Goal: Check status

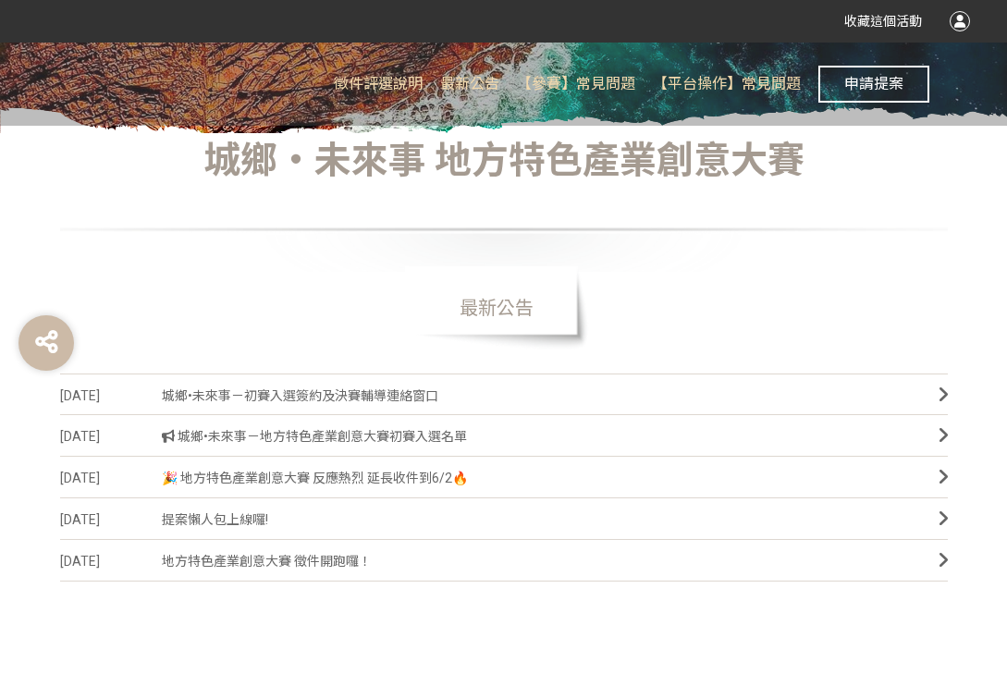
scroll to position [336, 0]
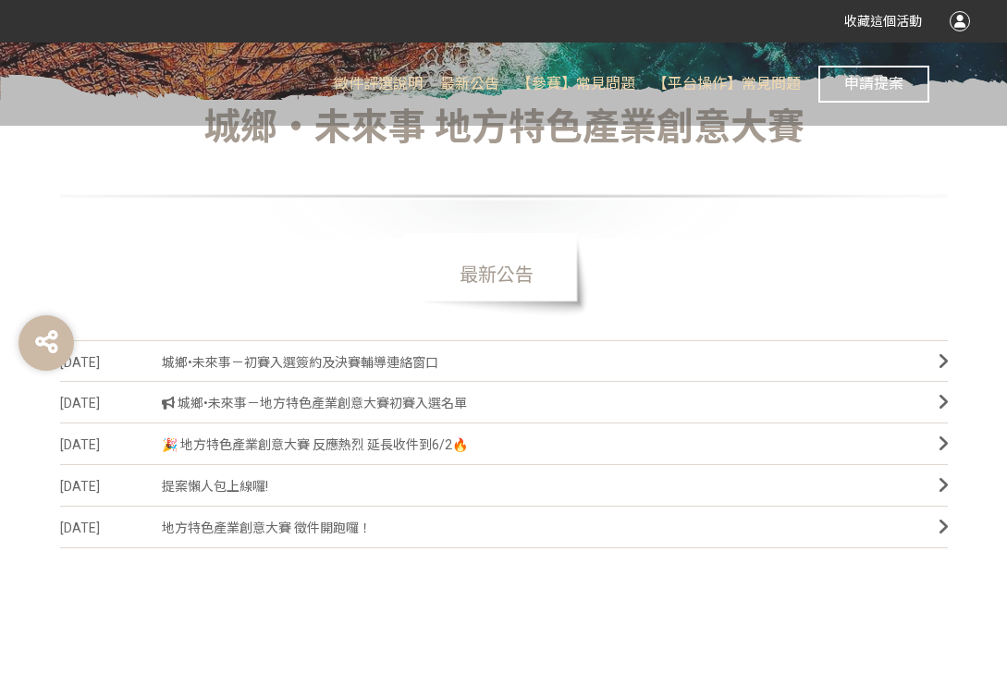
click at [393, 365] on span "城鄉•未來事－初賽入選簽約及決賽輔導連絡窗口" at bounding box center [536, 363] width 749 height 42
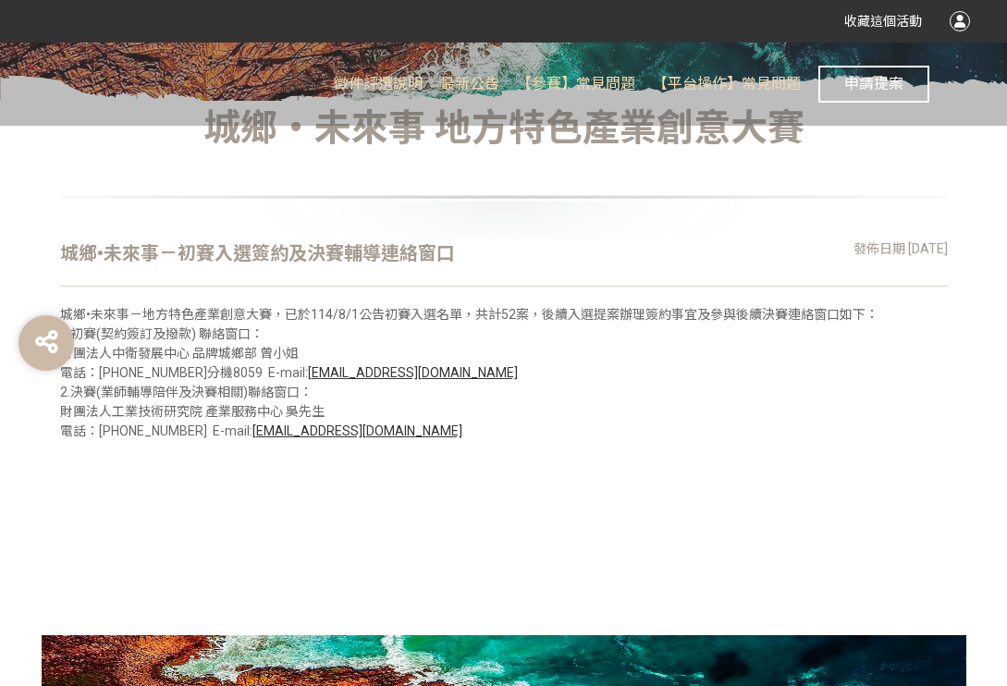
scroll to position [334, 0]
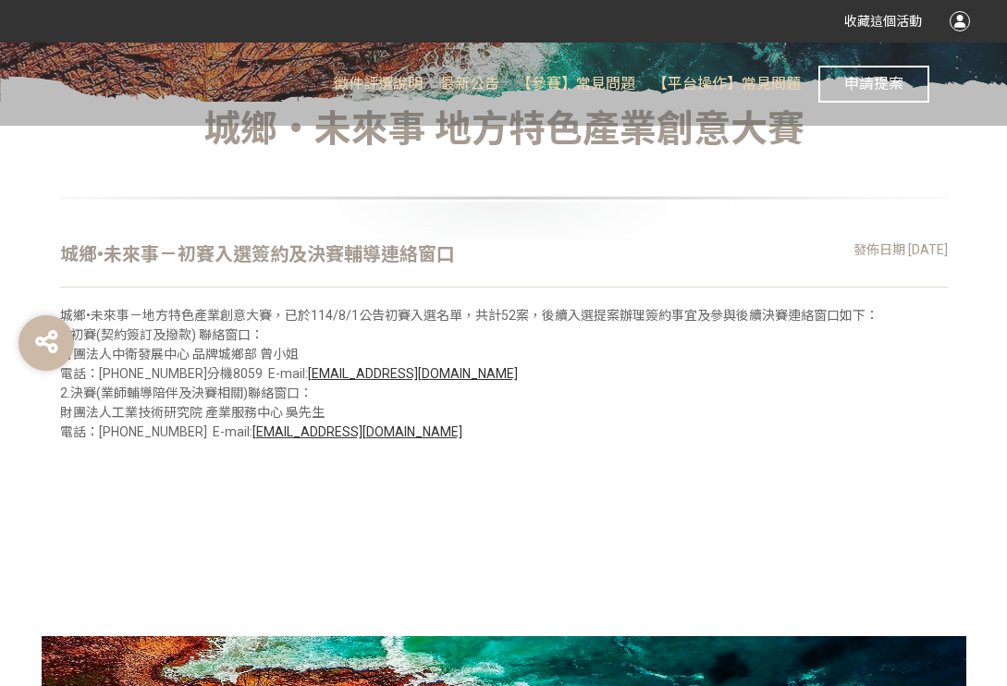
click at [347, 250] on div "城鄉•未來事－初賽入選簽約及決賽輔導連絡窗口" at bounding box center [257, 254] width 395 height 28
click at [194, 253] on div "城鄉•未來事－初賽入選簽約及決賽輔導連絡窗口" at bounding box center [257, 254] width 395 height 28
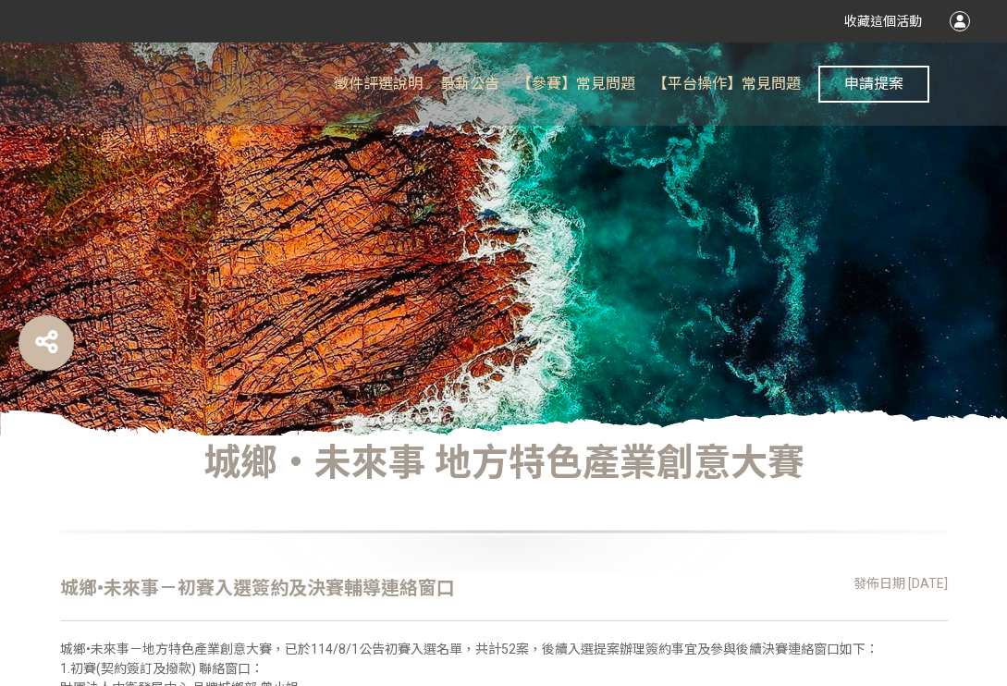
scroll to position [0, 0]
click at [472, 82] on span "最新公告" at bounding box center [469, 84] width 59 height 18
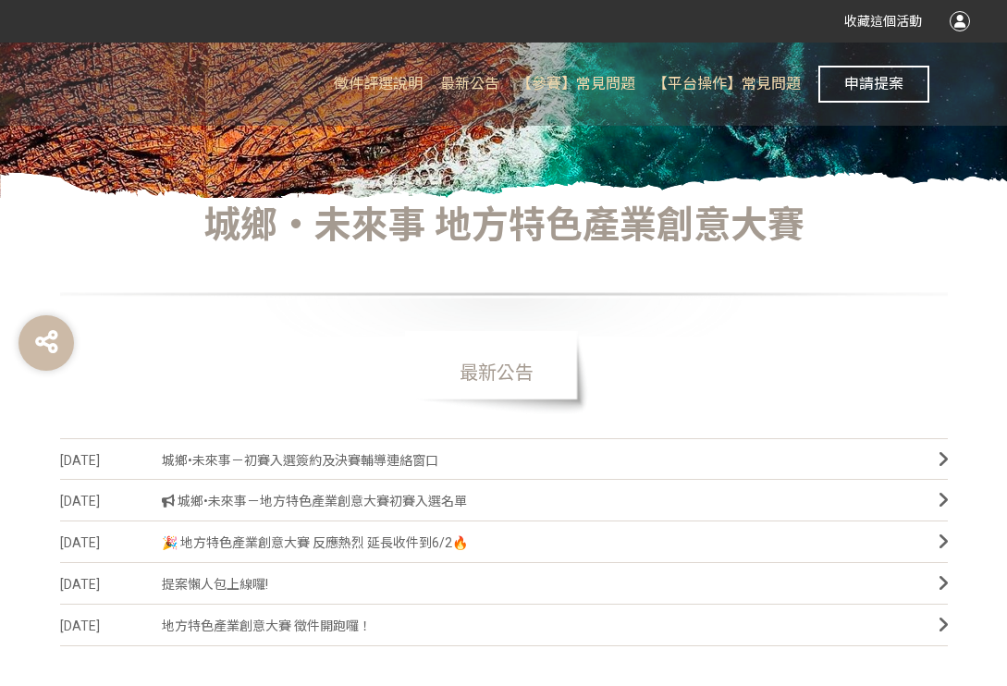
scroll to position [486, 0]
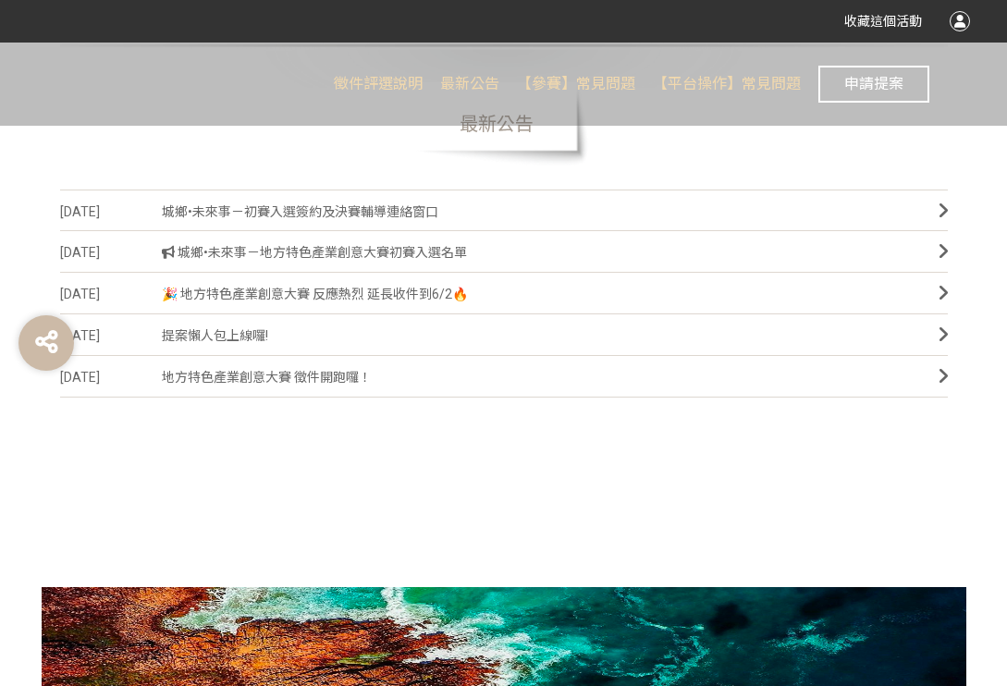
click at [342, 252] on span "城鄉•未來事－地方特色產業創意大賽初賽入選名單" at bounding box center [536, 253] width 749 height 42
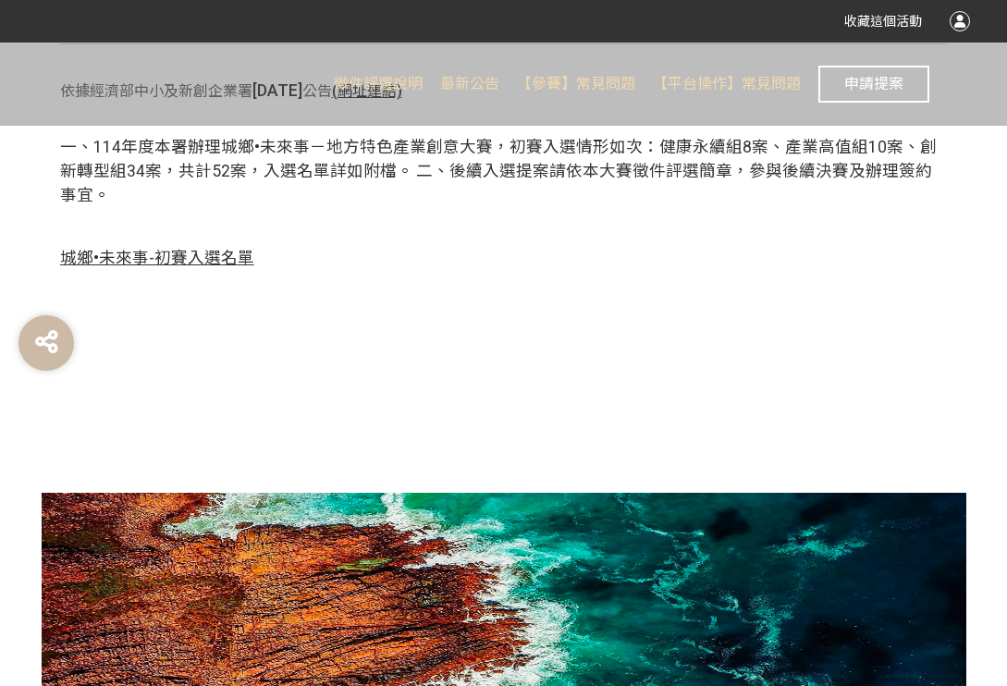
scroll to position [573, 0]
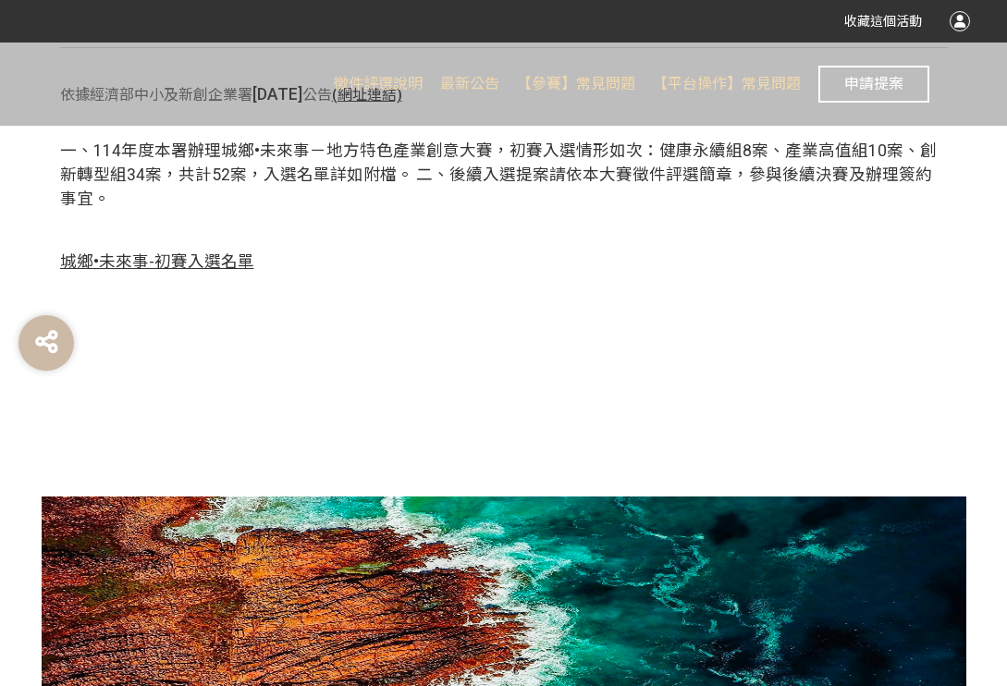
click at [225, 252] on span "城鄉•未來事-初賽入選名單" at bounding box center [157, 261] width 194 height 18
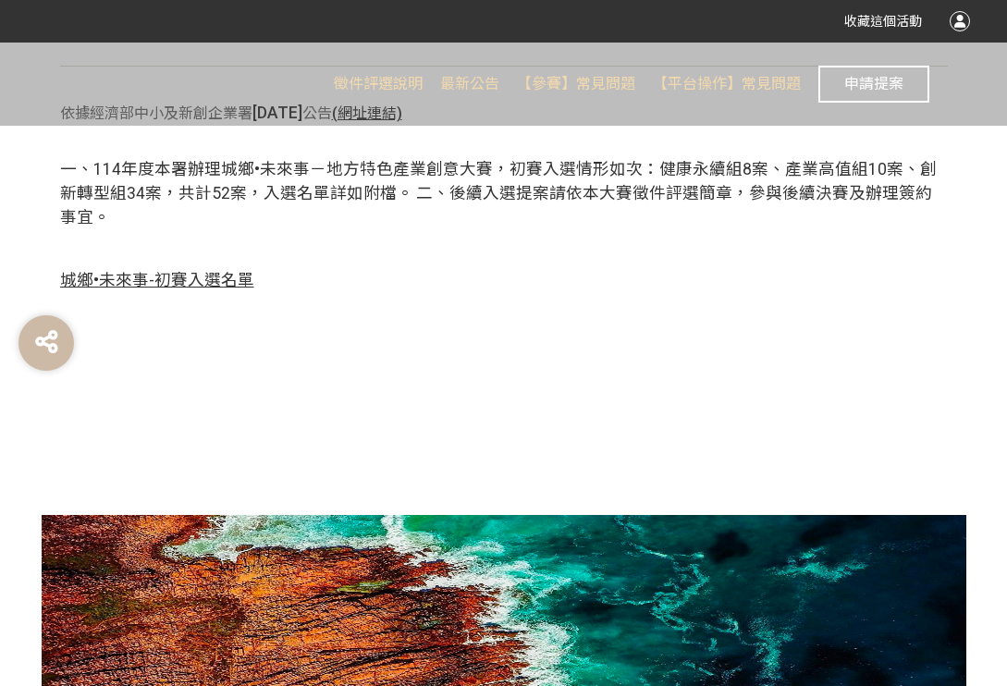
scroll to position [463, 0]
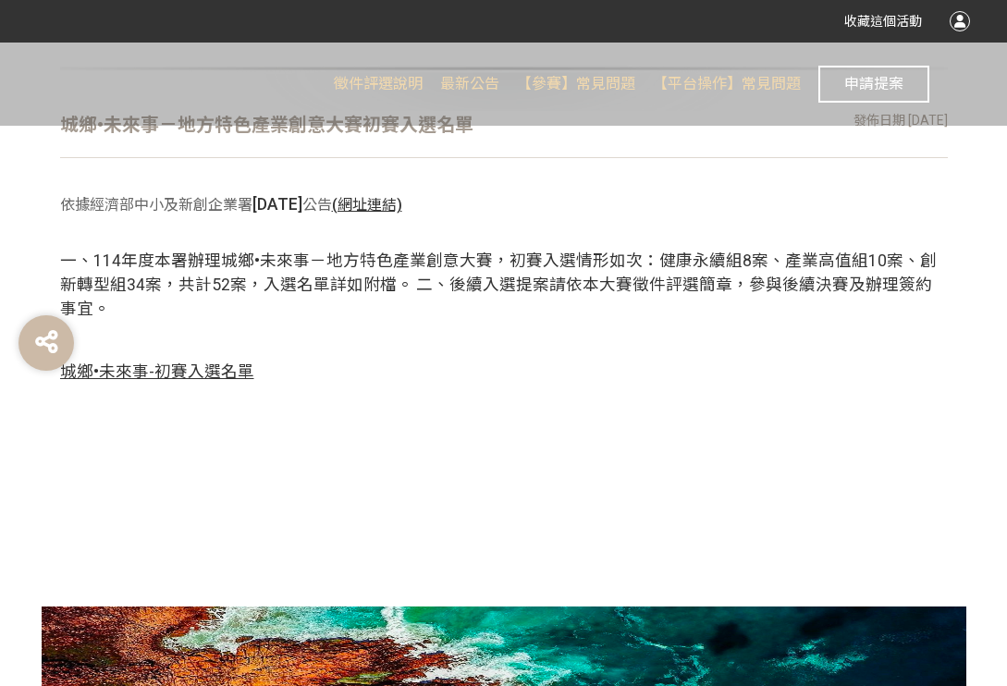
click at [207, 363] on span "城鄉•未來事-初賽入選名單" at bounding box center [157, 372] width 194 height 18
